Goal: Task Accomplishment & Management: Use online tool/utility

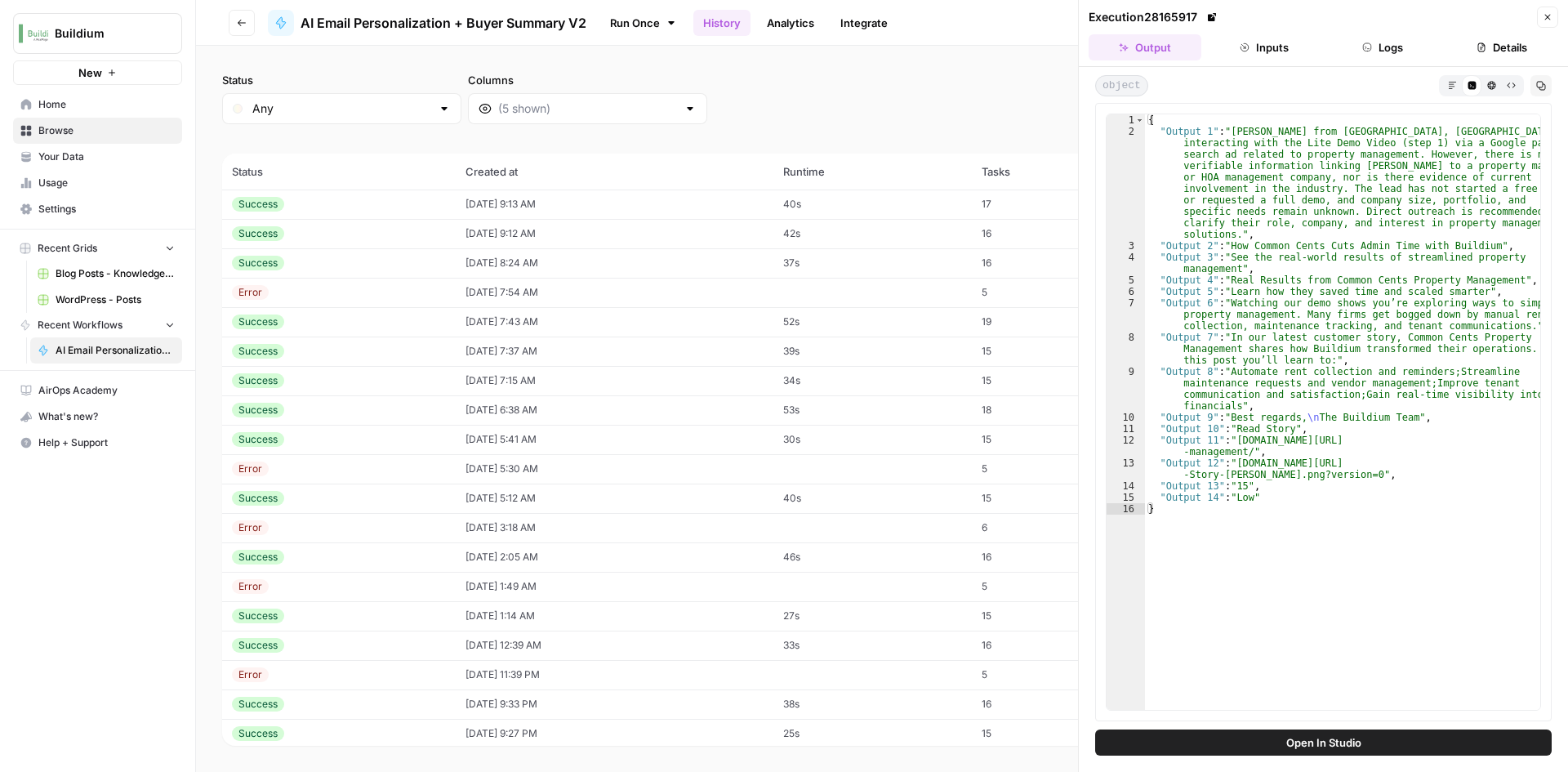
click at [1547, 23] on button "Close" at bounding box center [1547, 18] width 21 height 21
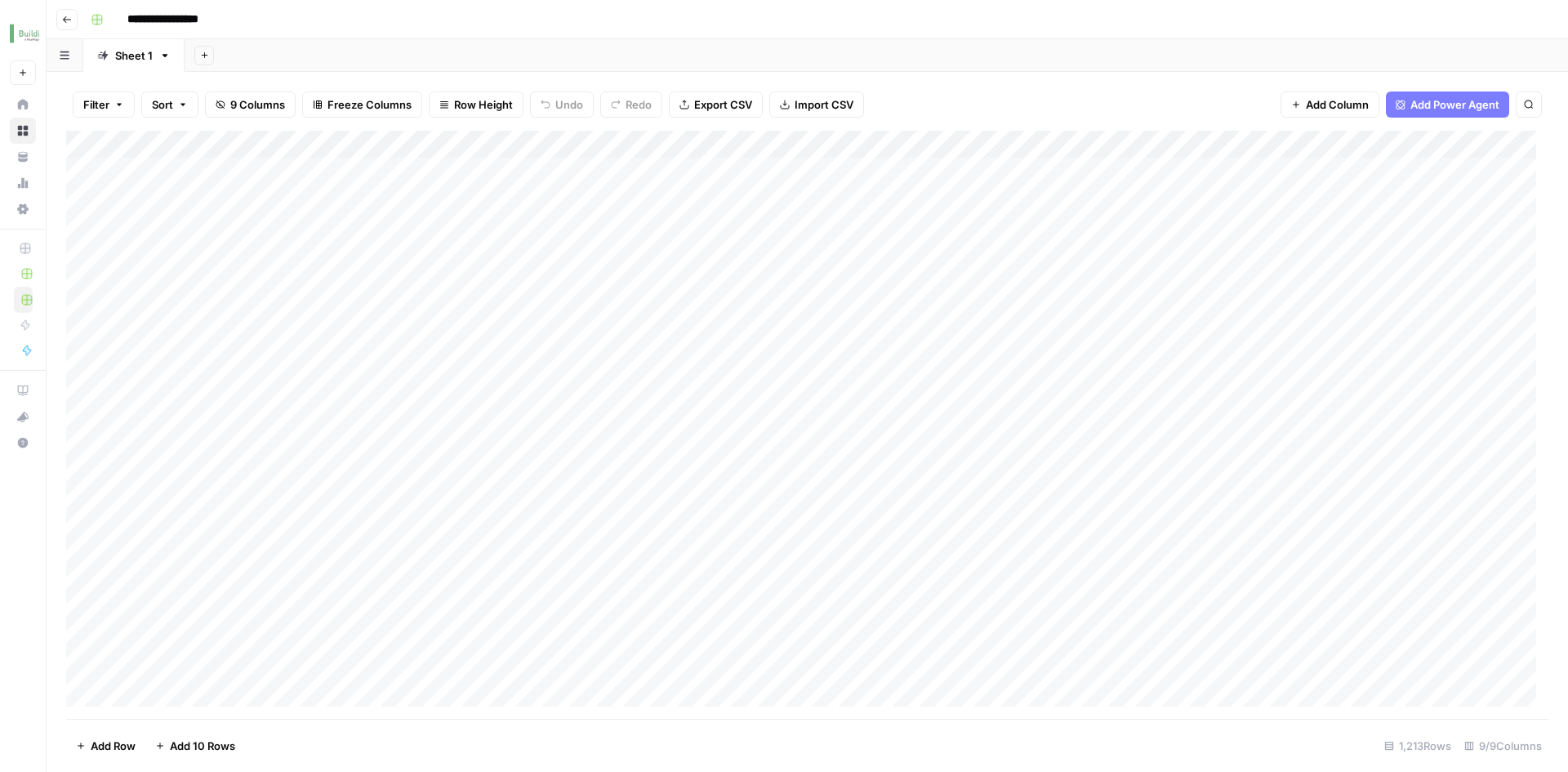
click at [234, 146] on div "Add Column" at bounding box center [807, 425] width 1482 height 588
click at [211, 262] on span "Edit Schedule" at bounding box center [227, 259] width 143 height 17
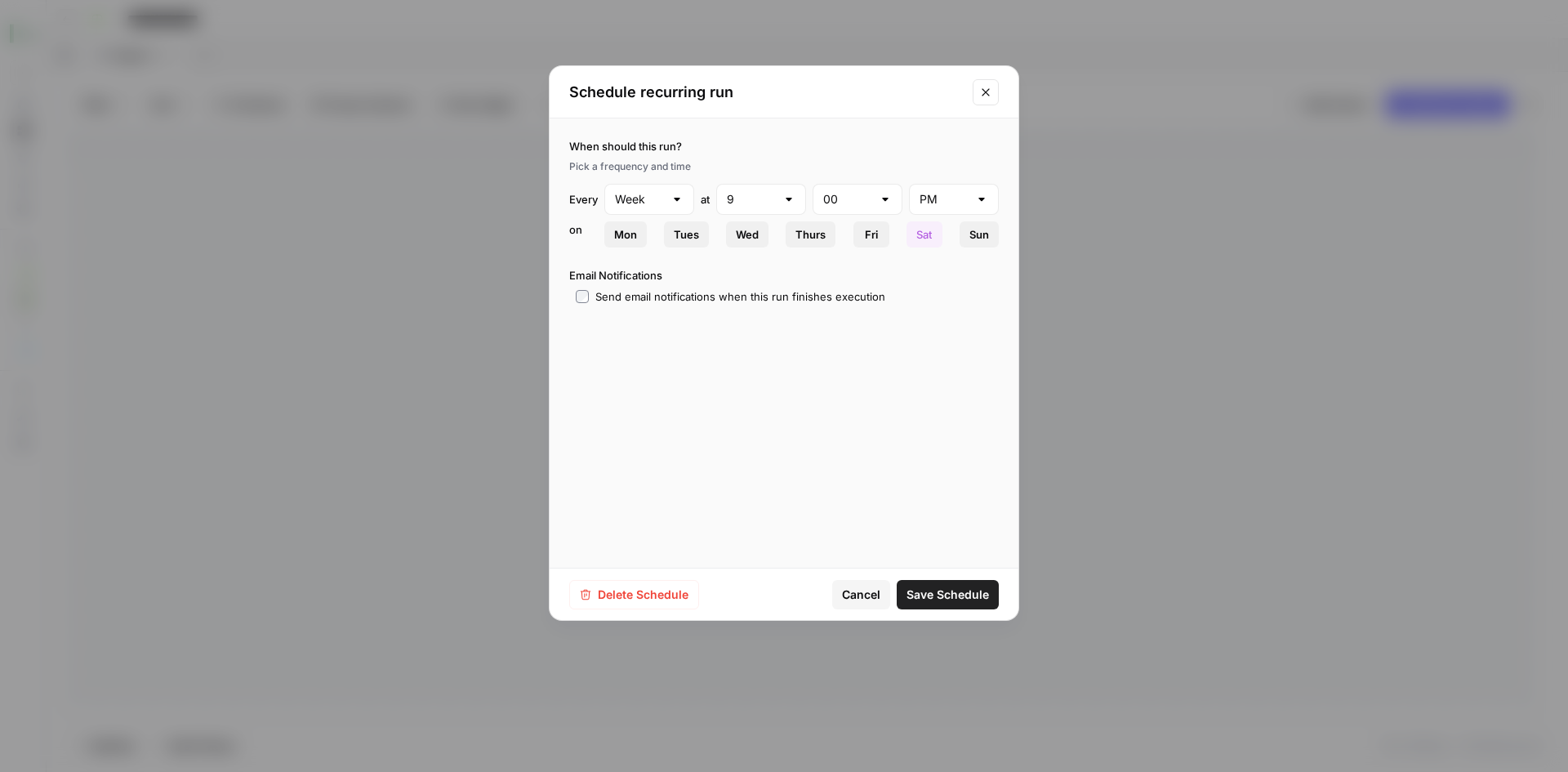
click at [980, 102] on button "Close modal" at bounding box center [986, 92] width 26 height 26
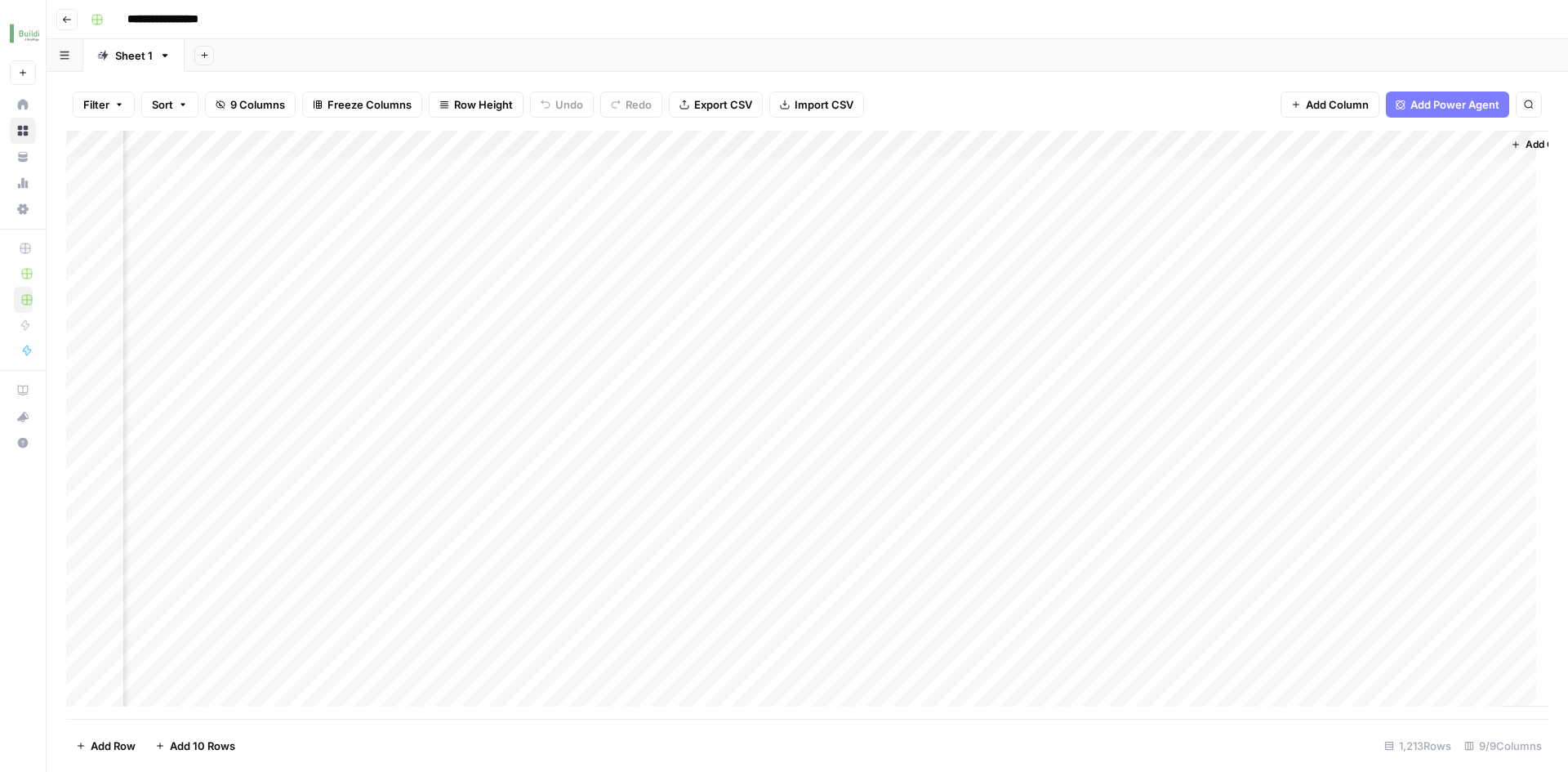
scroll to position [0, 374]
